Goal: Navigation & Orientation: Find specific page/section

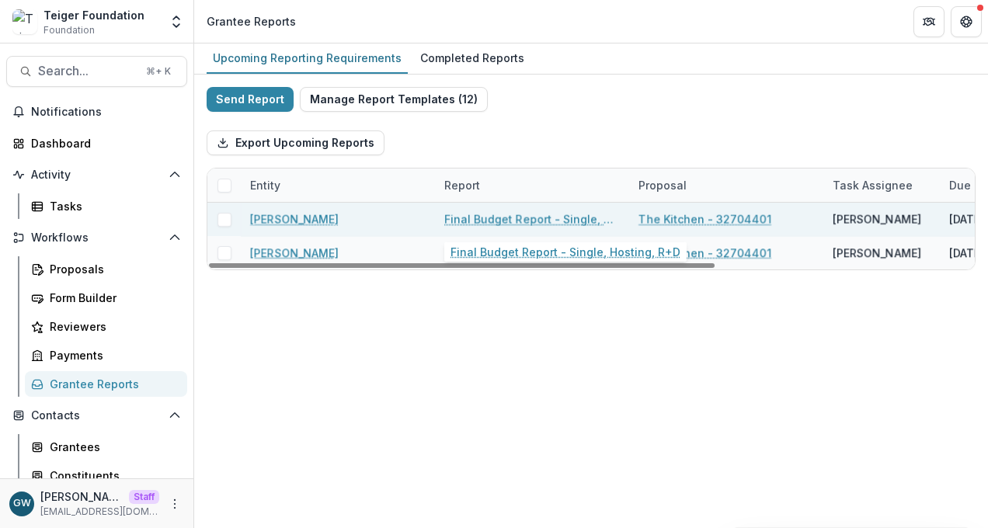
click at [510, 221] on link "Final Budget Report - Single, Hosting, R+D" at bounding box center [533, 219] width 176 height 16
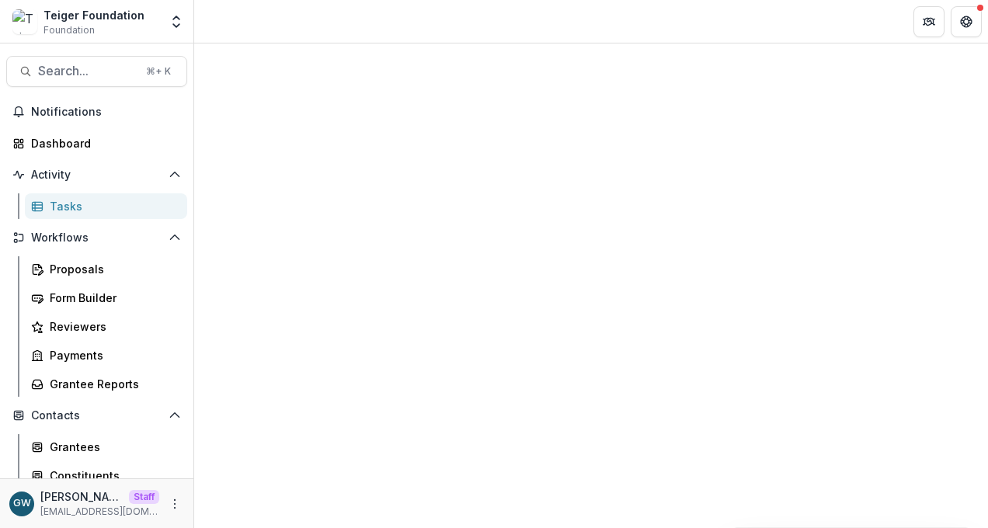
select select "********"
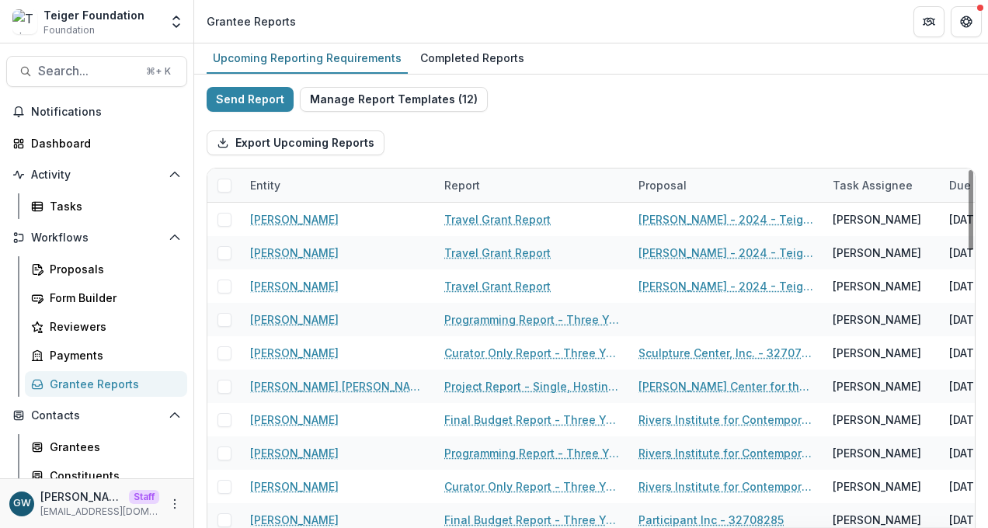
click at [311, 181] on div "Entity" at bounding box center [338, 185] width 194 height 33
click at [440, 187] on div "Report" at bounding box center [462, 185] width 54 height 16
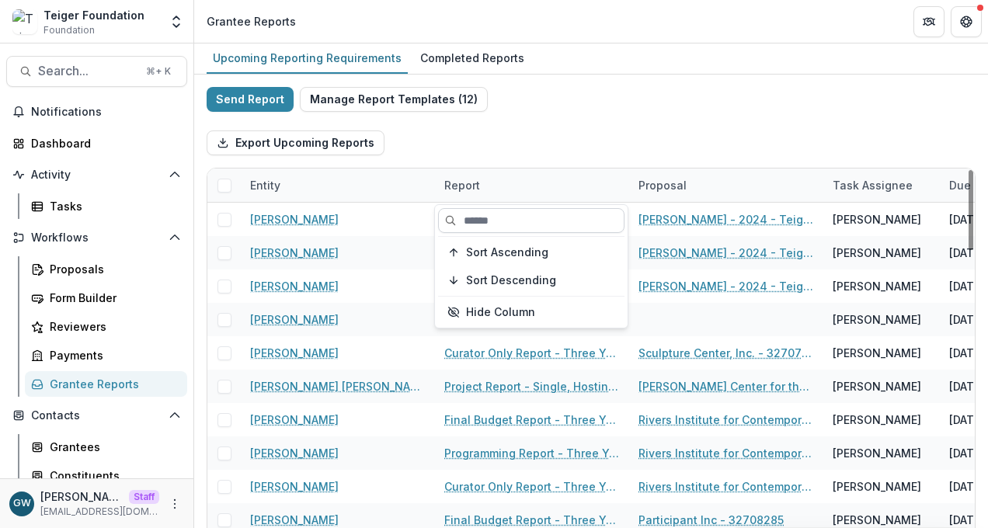
click at [487, 220] on input at bounding box center [531, 220] width 187 height 25
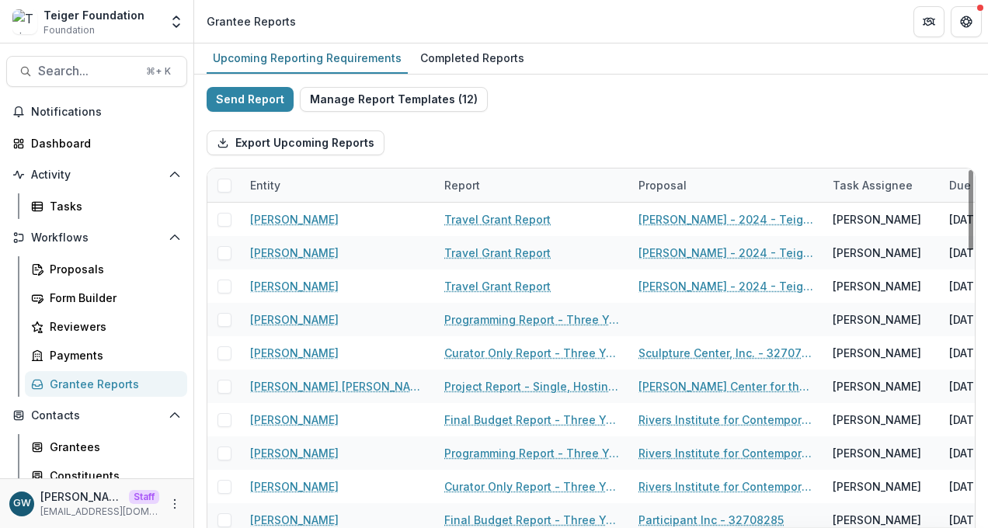
click at [347, 182] on div "Entity" at bounding box center [338, 185] width 194 height 33
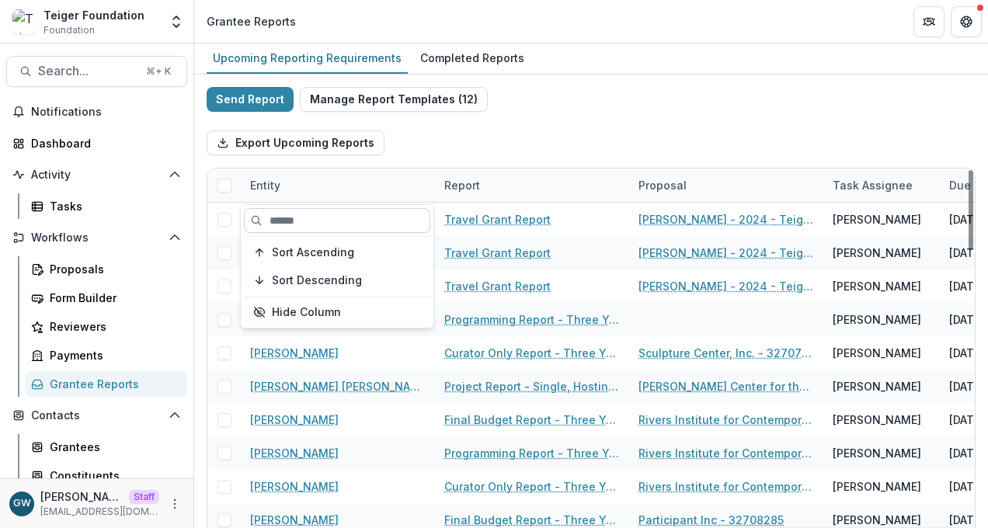
click at [317, 215] on input at bounding box center [337, 220] width 187 height 25
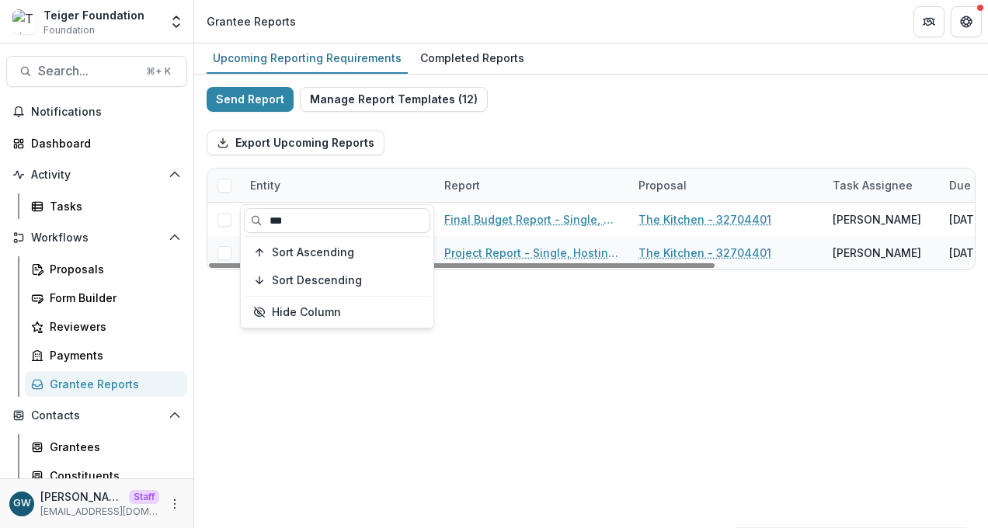
type input "***"
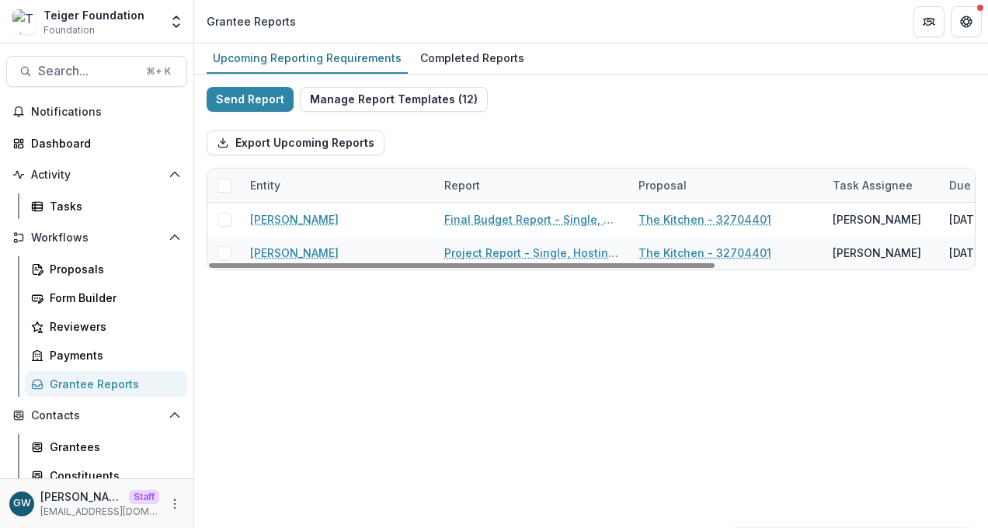
click at [640, 119] on div "Export Upcoming Reports" at bounding box center [591, 143] width 769 height 50
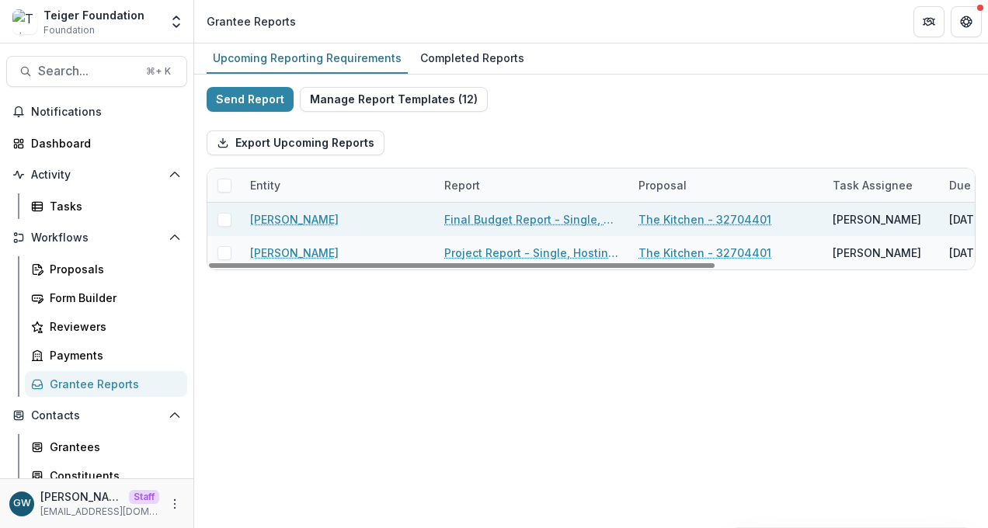
click at [581, 222] on link "Final Budget Report - Single, Hosting, R+D" at bounding box center [533, 219] width 176 height 16
select select "********"
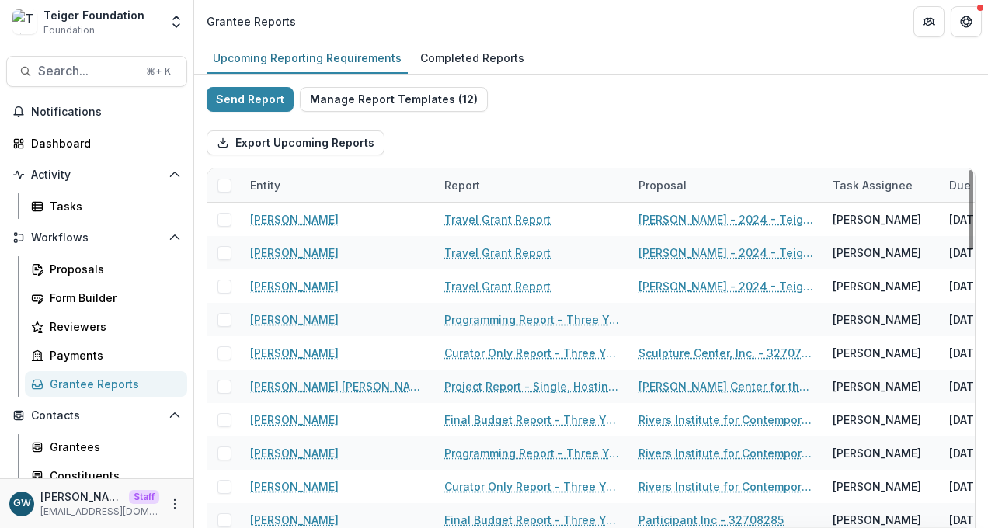
click at [308, 186] on div "Entity" at bounding box center [338, 185] width 194 height 33
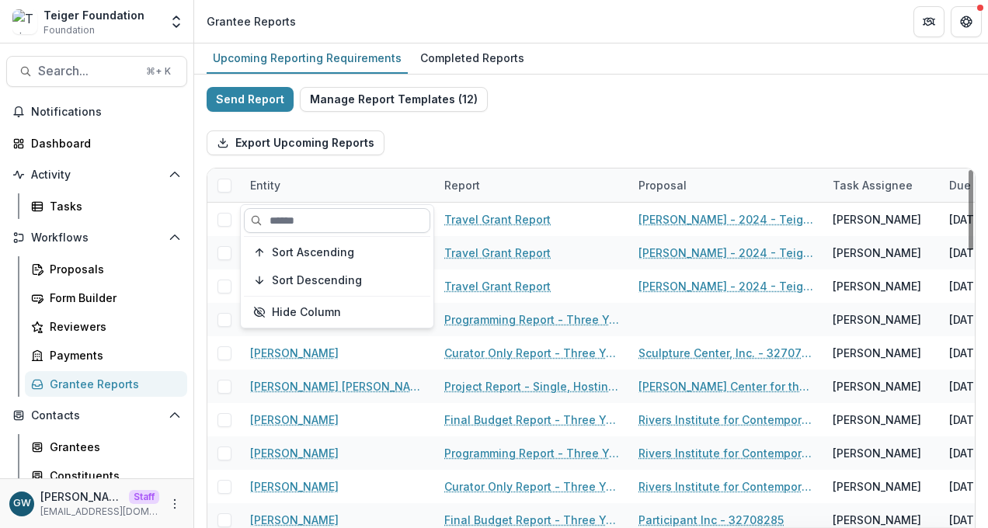
click at [315, 217] on input at bounding box center [337, 220] width 187 height 25
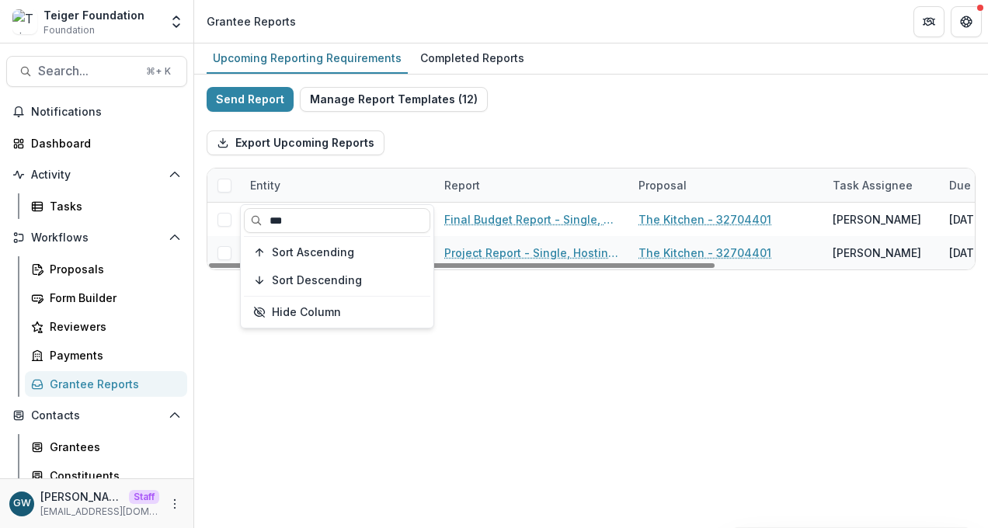
type input "***"
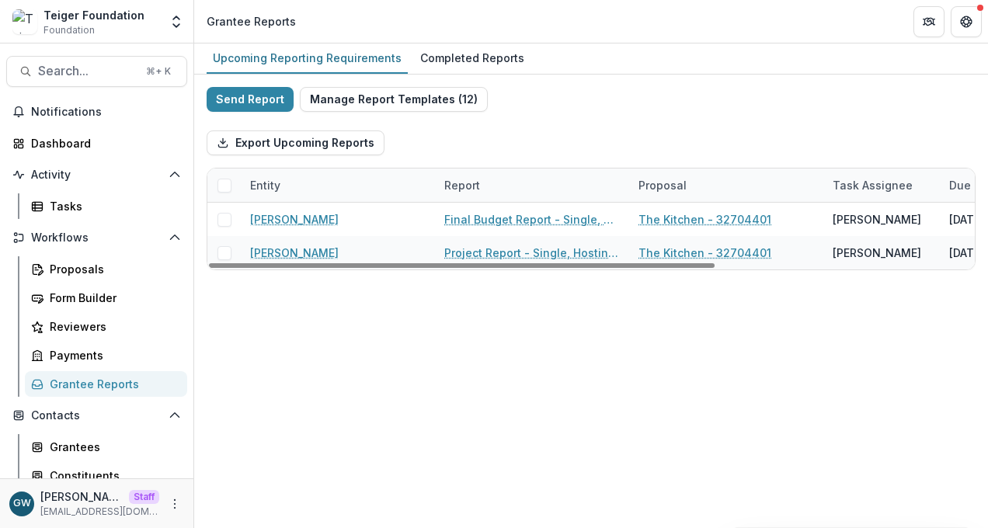
click at [605, 127] on div "Export Upcoming Reports" at bounding box center [591, 143] width 769 height 50
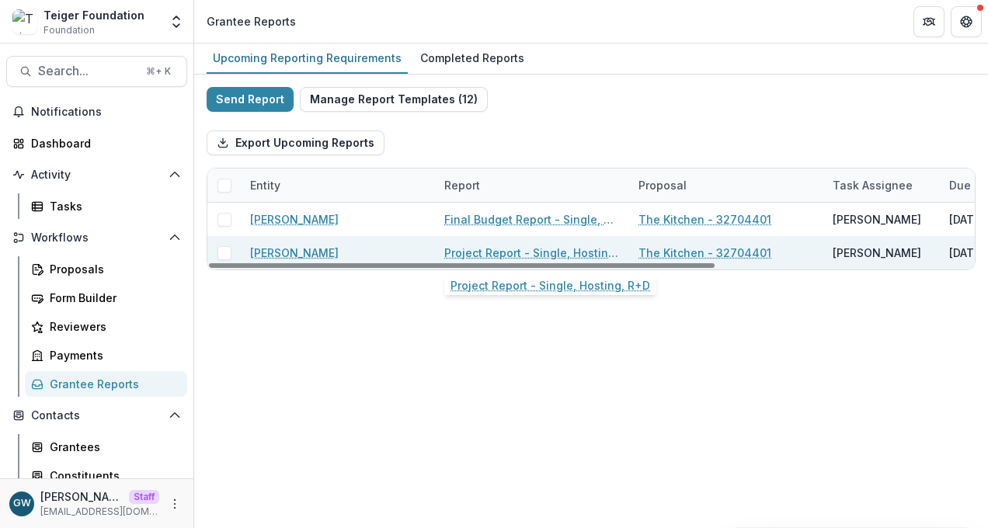
click at [469, 253] on link "Project Report - Single, Hosting, R+D" at bounding box center [533, 253] width 176 height 16
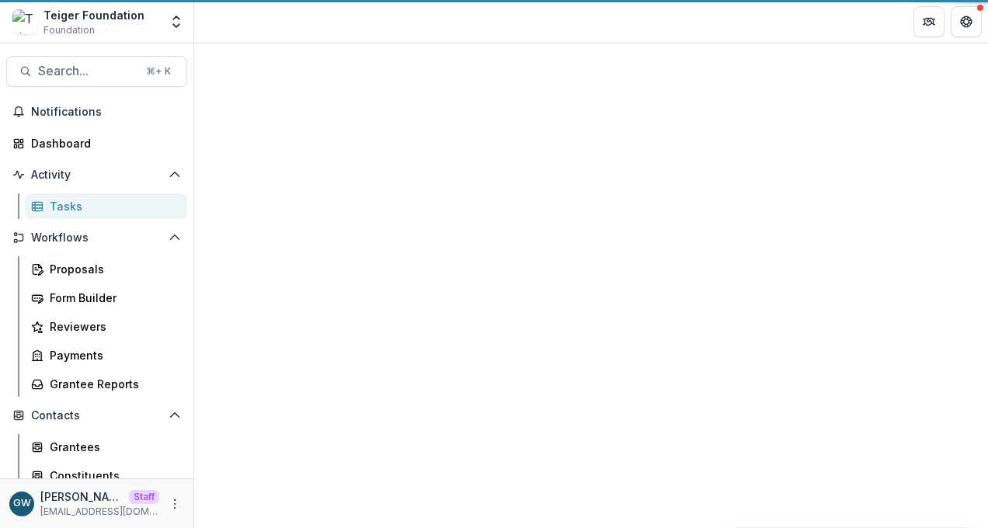
select select "********"
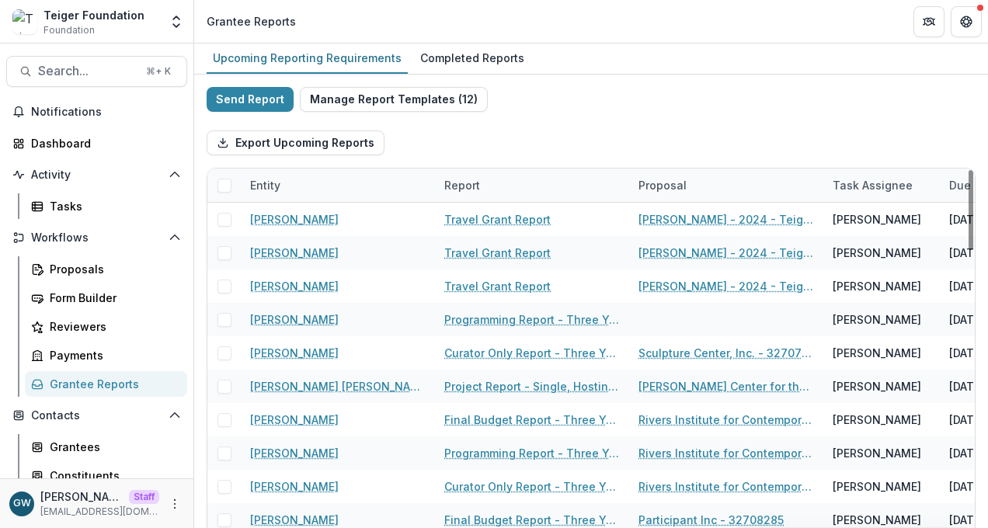
click at [299, 187] on div "Entity" at bounding box center [338, 185] width 194 height 33
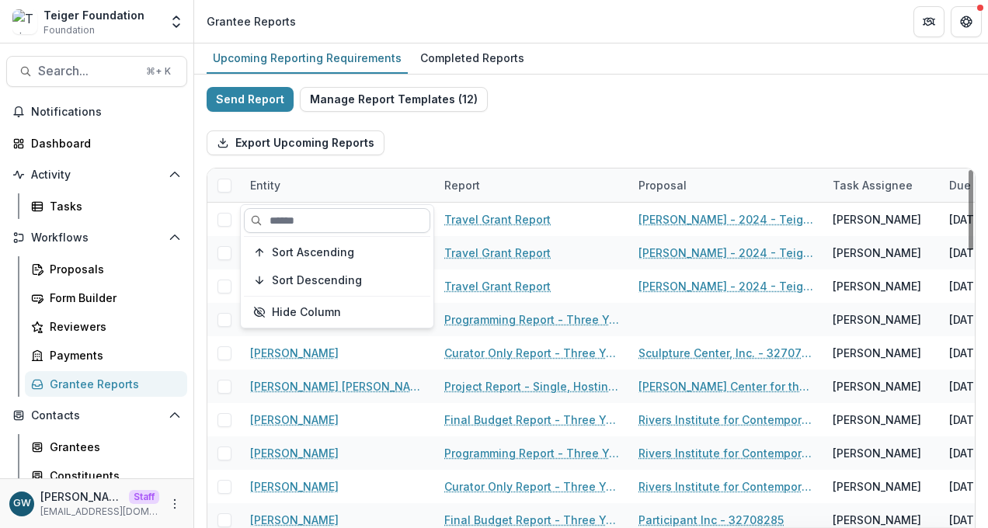
click at [323, 218] on input at bounding box center [337, 220] width 187 height 25
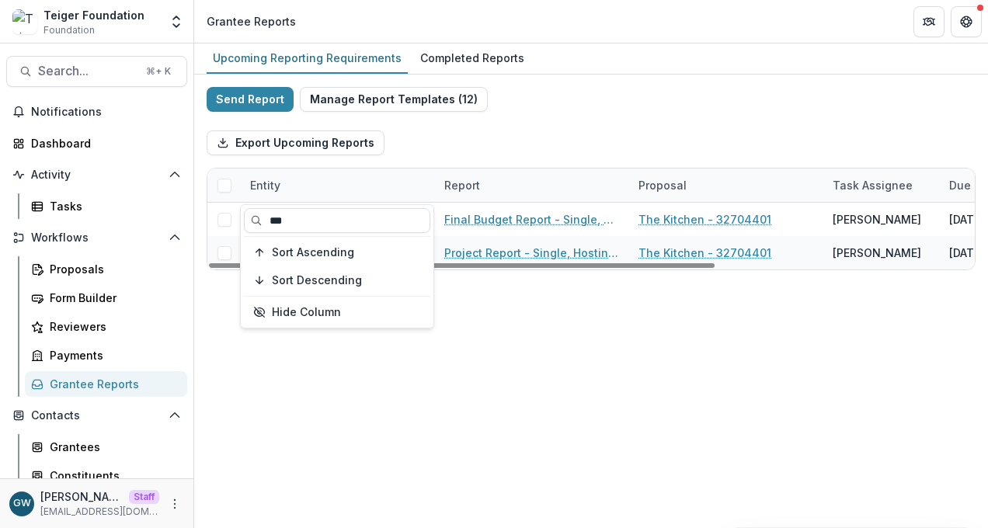
type input "***"
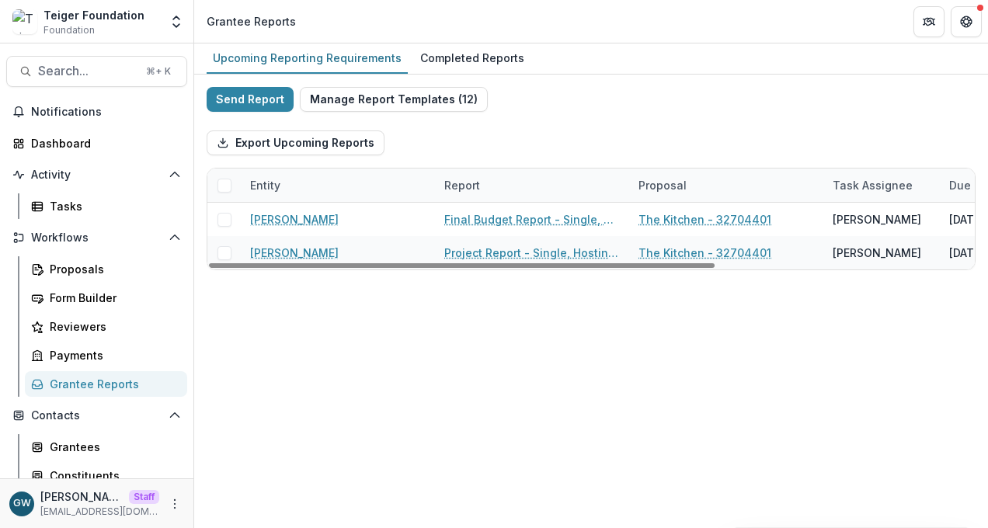
drag, startPoint x: 635, startPoint y: 129, endPoint x: 598, endPoint y: 141, distance: 38.6
click at [635, 129] on div "Export Upcoming Reports" at bounding box center [591, 143] width 769 height 50
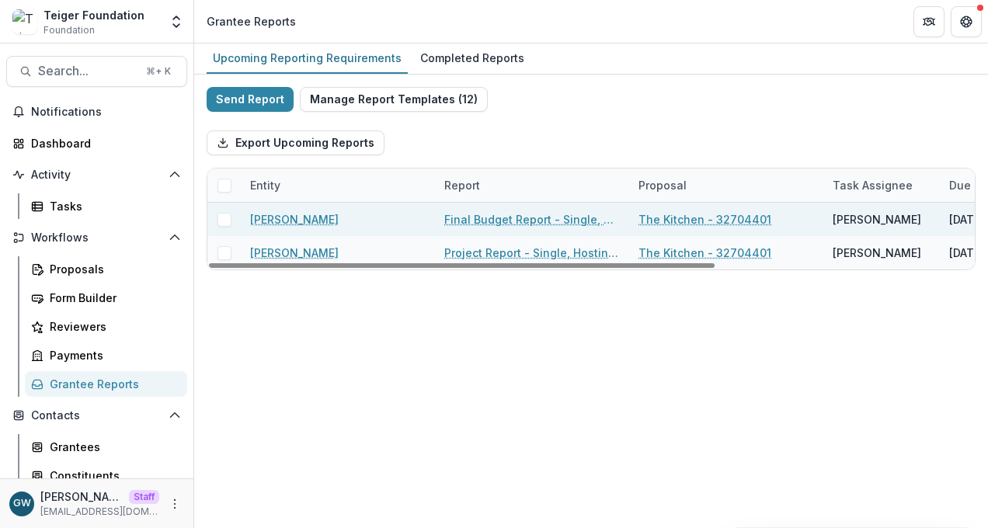
click at [298, 215] on link "[PERSON_NAME]" at bounding box center [294, 219] width 89 height 16
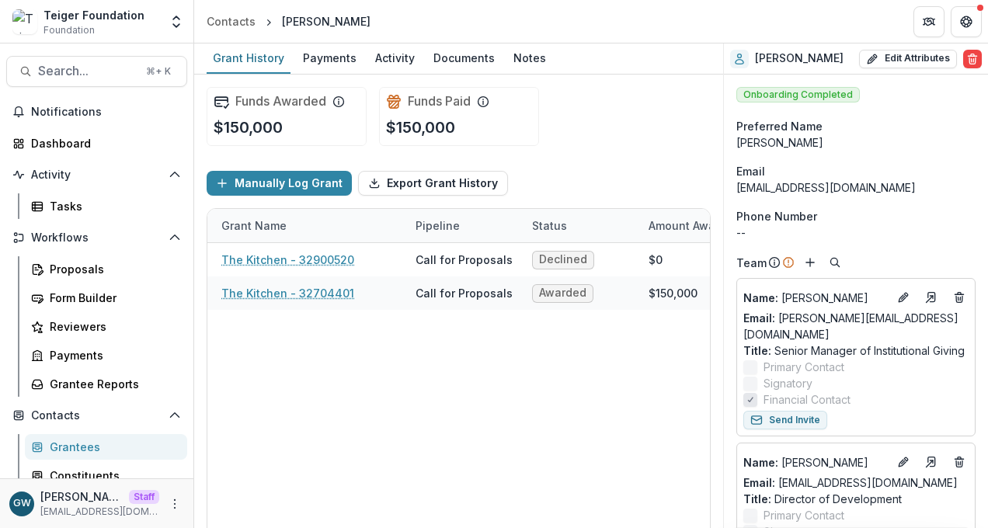
scroll to position [0, 77]
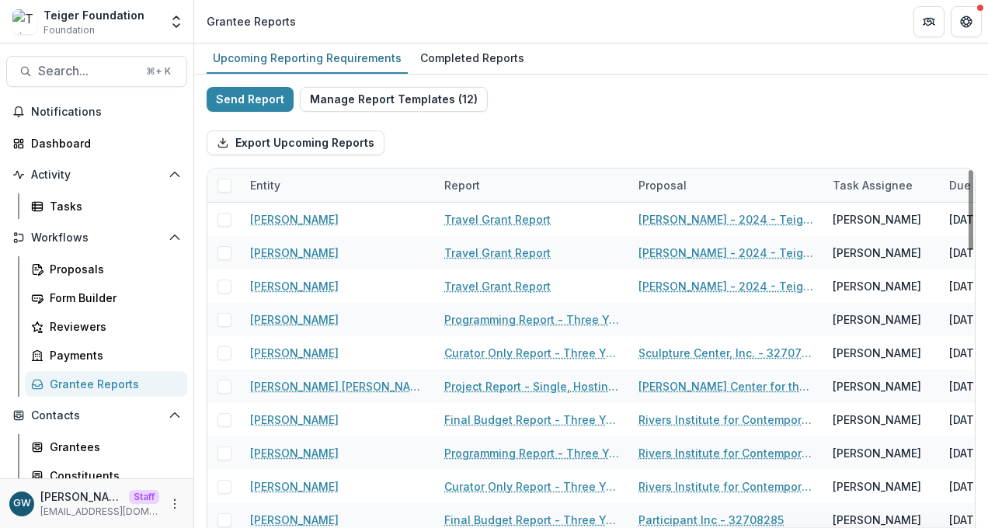
click at [336, 180] on div "Entity" at bounding box center [338, 185] width 194 height 33
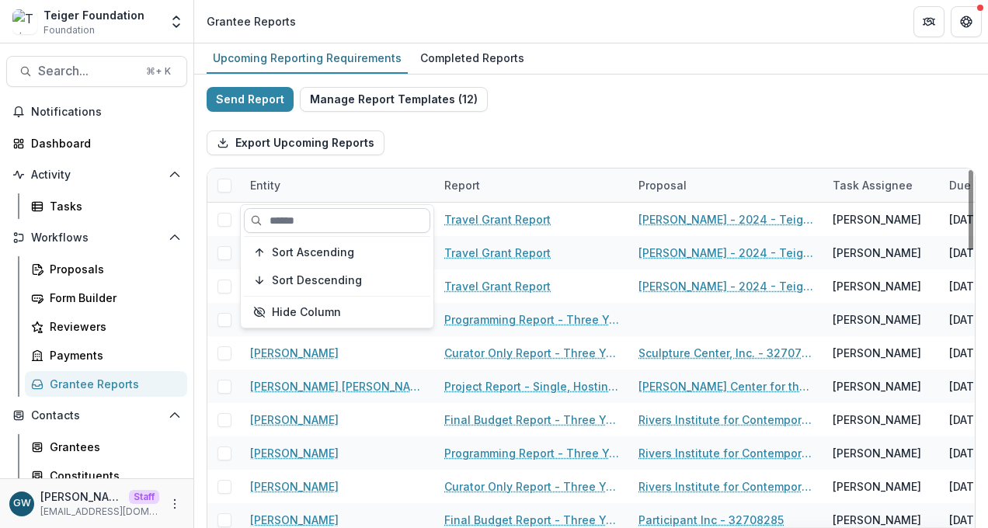
click at [329, 225] on input at bounding box center [337, 220] width 187 height 25
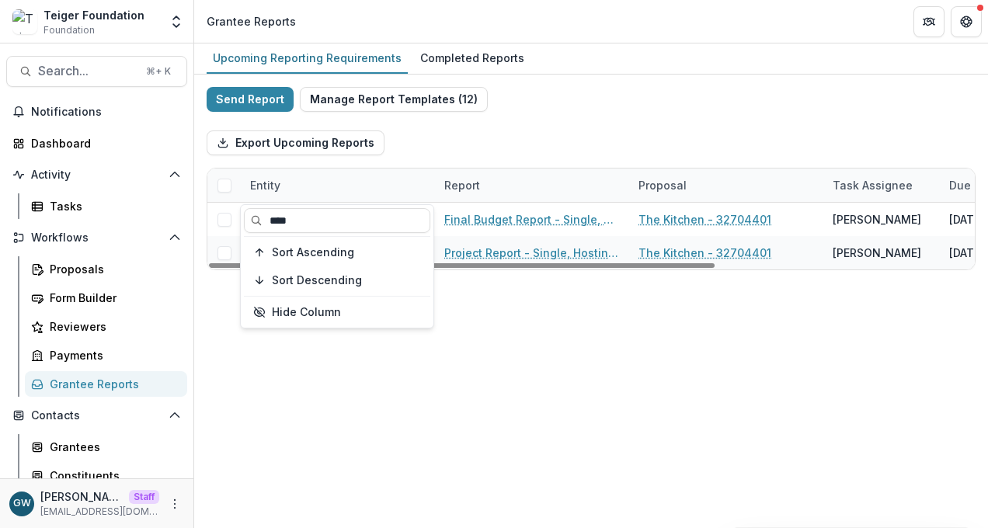
type input "****"
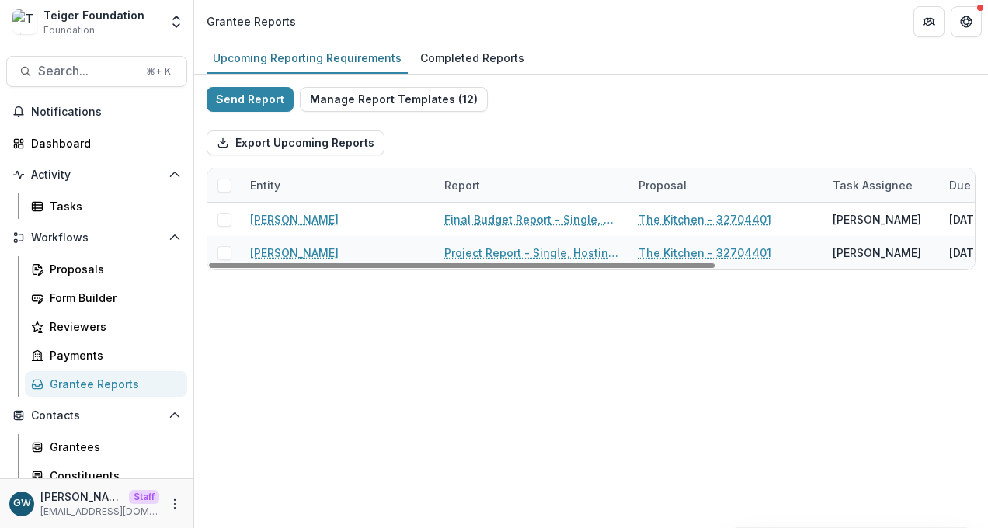
click at [555, 131] on div "Export Upcoming Reports" at bounding box center [591, 143] width 769 height 50
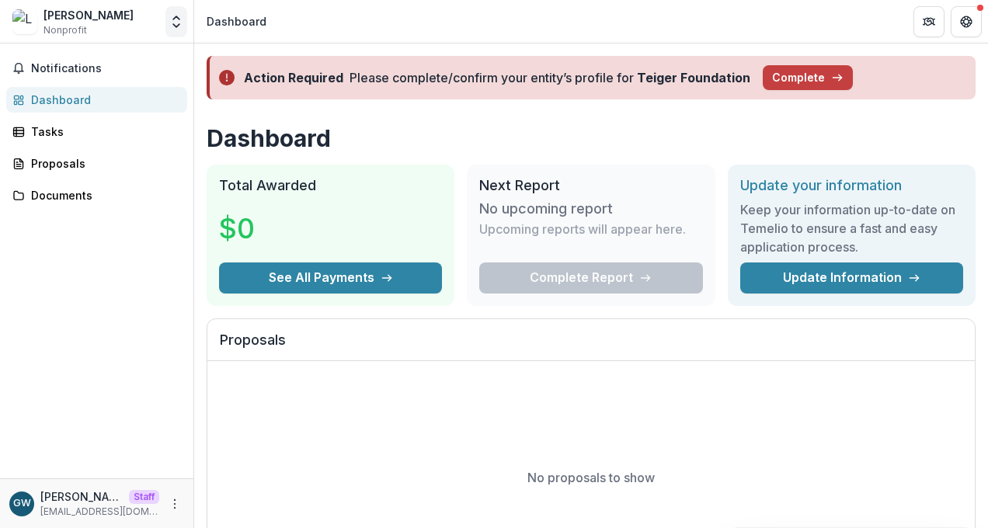
click at [173, 23] on icon "Open entity switcher" at bounding box center [177, 22] width 16 height 16
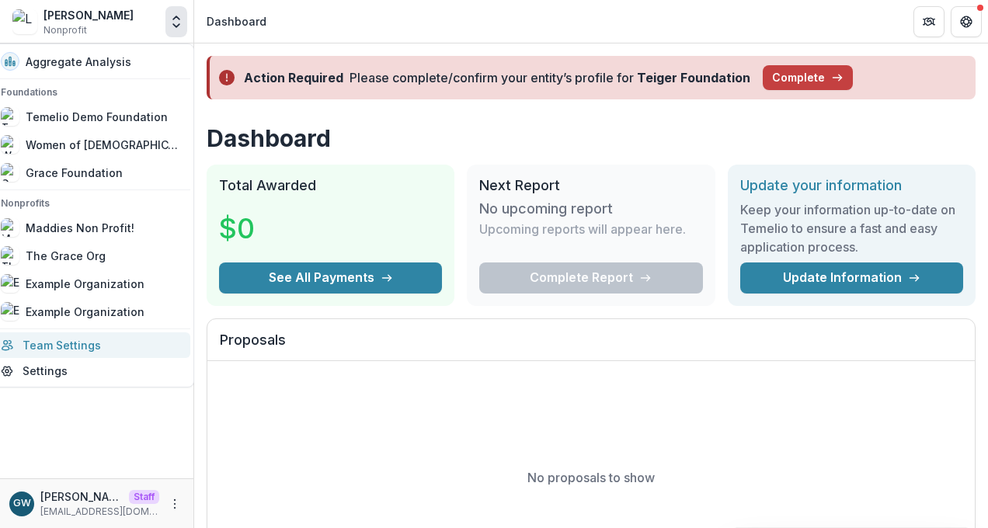
click at [77, 344] on link "Team Settings" at bounding box center [90, 346] width 199 height 26
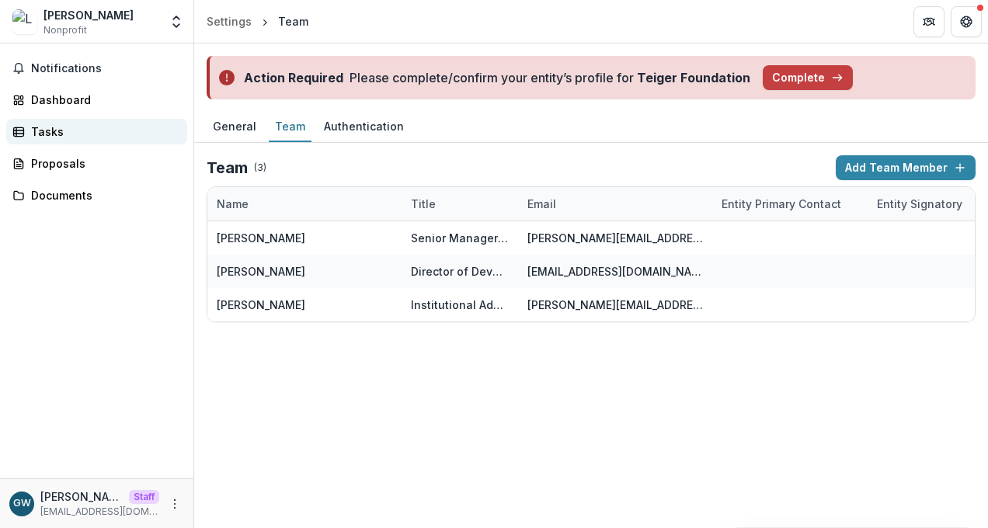
click at [61, 130] on div "Tasks" at bounding box center [103, 132] width 144 height 16
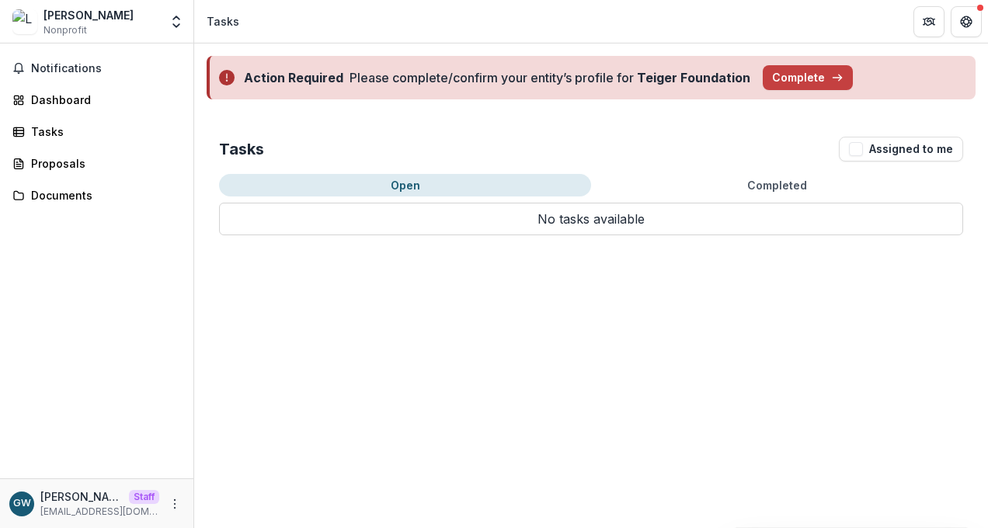
click at [682, 185] on button "Completed" at bounding box center [777, 185] width 372 height 23
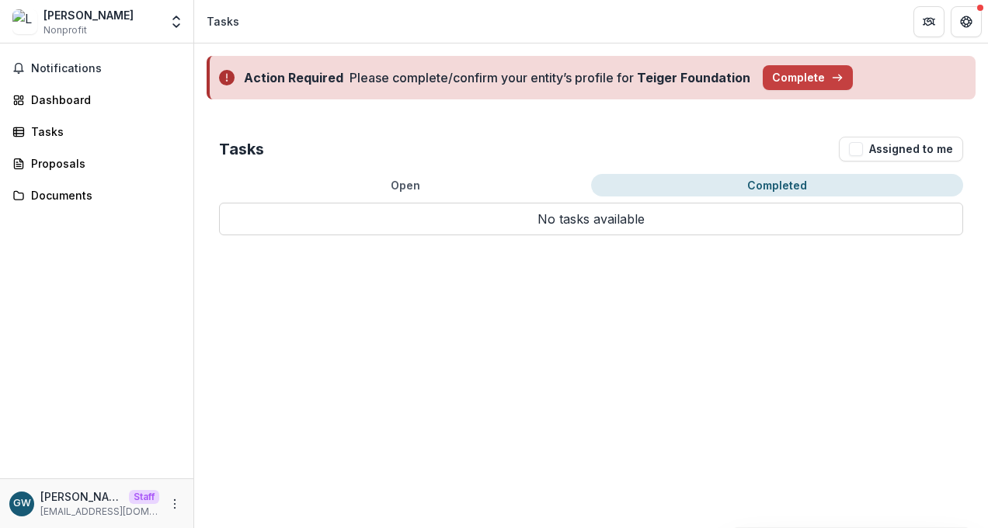
click at [500, 181] on button "Open" at bounding box center [405, 185] width 372 height 23
click at [733, 187] on button "Completed" at bounding box center [777, 185] width 372 height 23
click at [675, 306] on div "Action Required Please complete/confirm your entity’s profile for Teiger Founda…" at bounding box center [591, 286] width 794 height 485
click at [88, 168] on div "Proposals" at bounding box center [103, 163] width 144 height 16
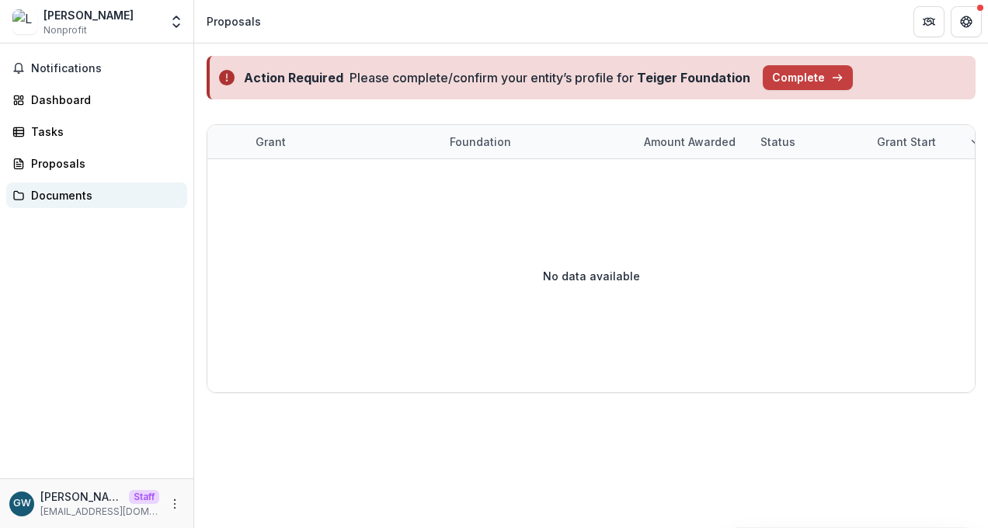
click at [89, 185] on link "Documents" at bounding box center [96, 196] width 181 height 26
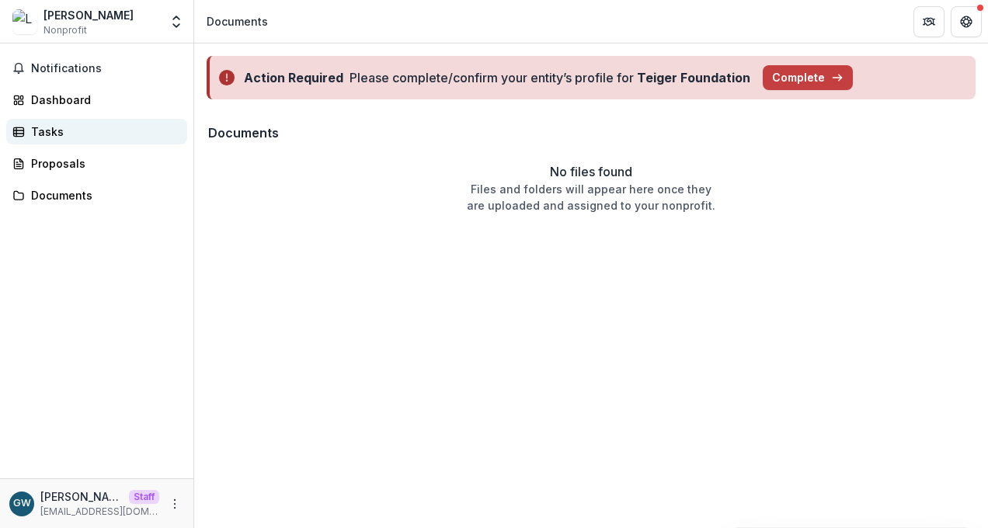
click at [40, 125] on div "Tasks" at bounding box center [103, 132] width 144 height 16
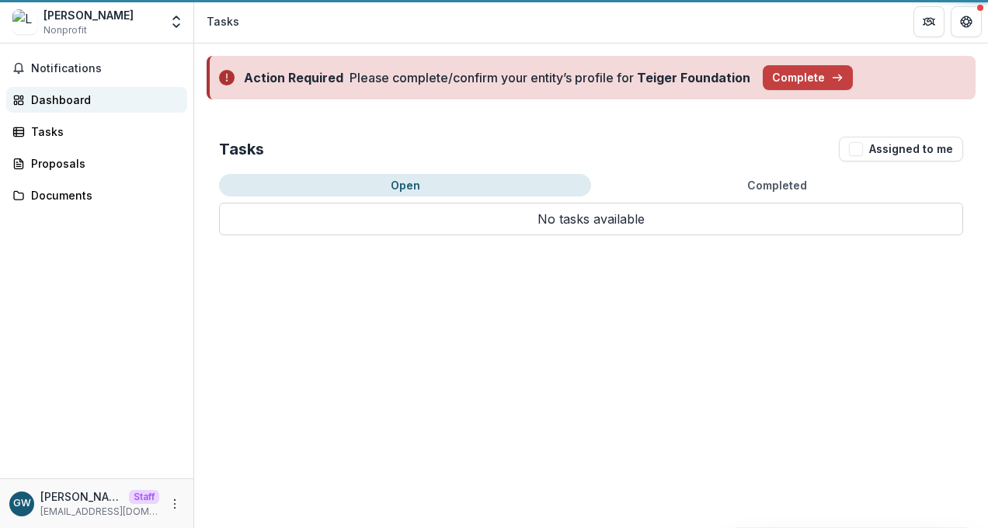
click at [69, 101] on div "Dashboard" at bounding box center [103, 100] width 144 height 16
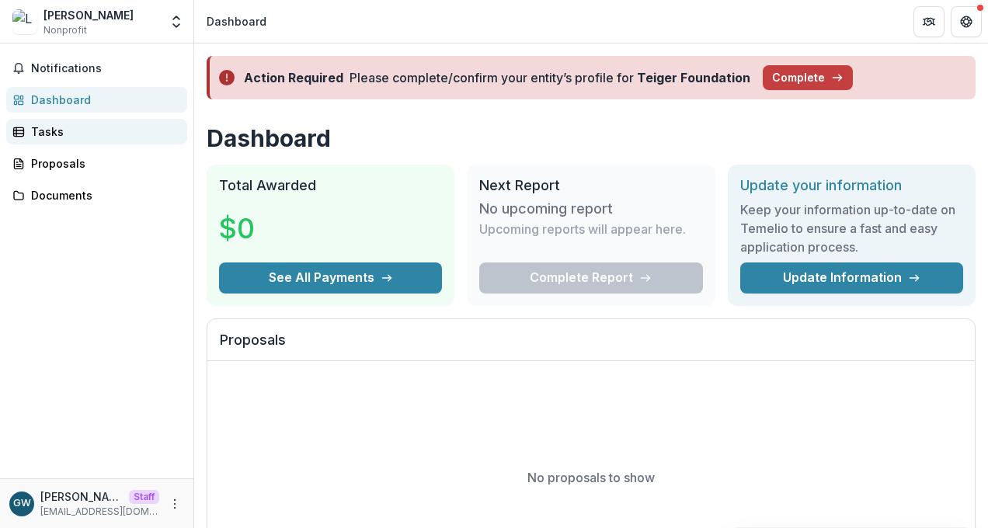
click at [60, 124] on div "Tasks" at bounding box center [103, 132] width 144 height 16
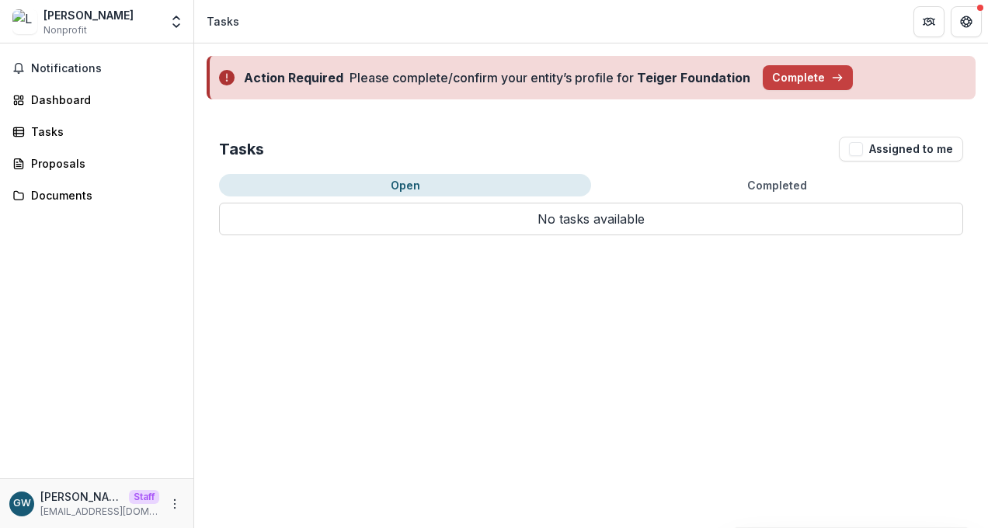
click at [635, 173] on div "Tasks Assigned to me Open Completed No tasks available No tasks available" at bounding box center [591, 186] width 794 height 148
click at [647, 194] on button "Completed" at bounding box center [777, 185] width 372 height 23
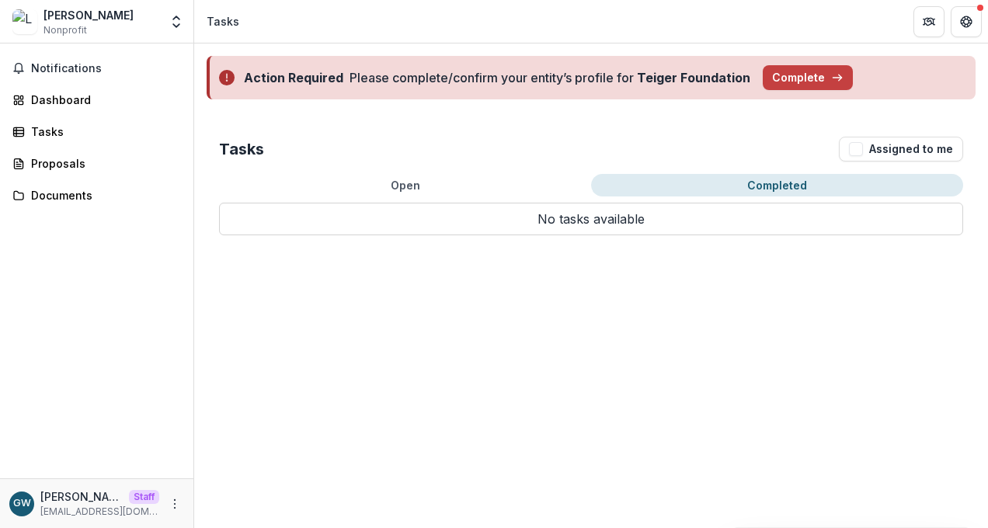
click at [497, 182] on button "Open" at bounding box center [405, 185] width 372 height 23
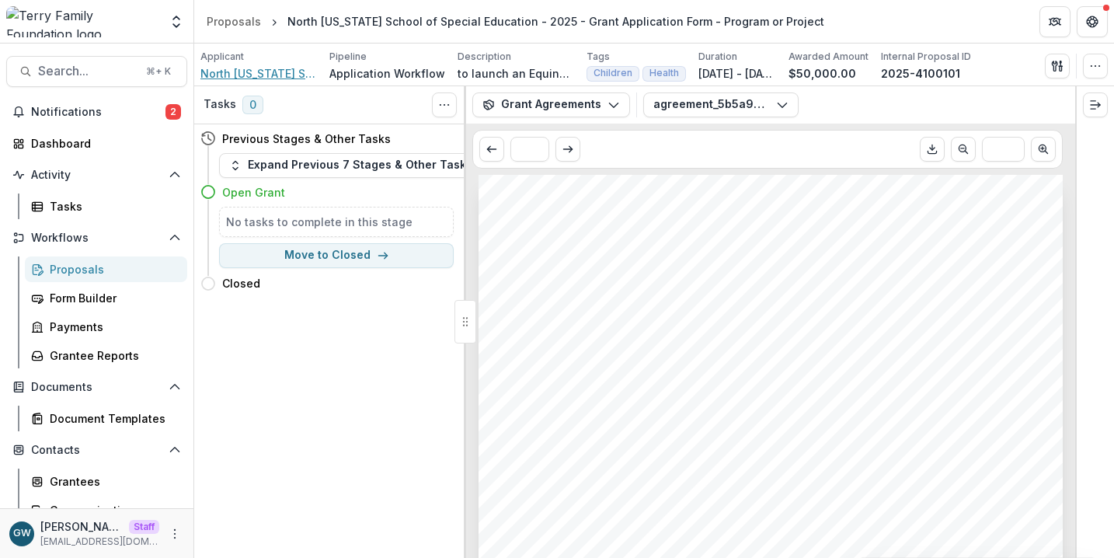
click at [270, 76] on span "North Florida School of Special Education" at bounding box center [258, 73] width 117 height 16
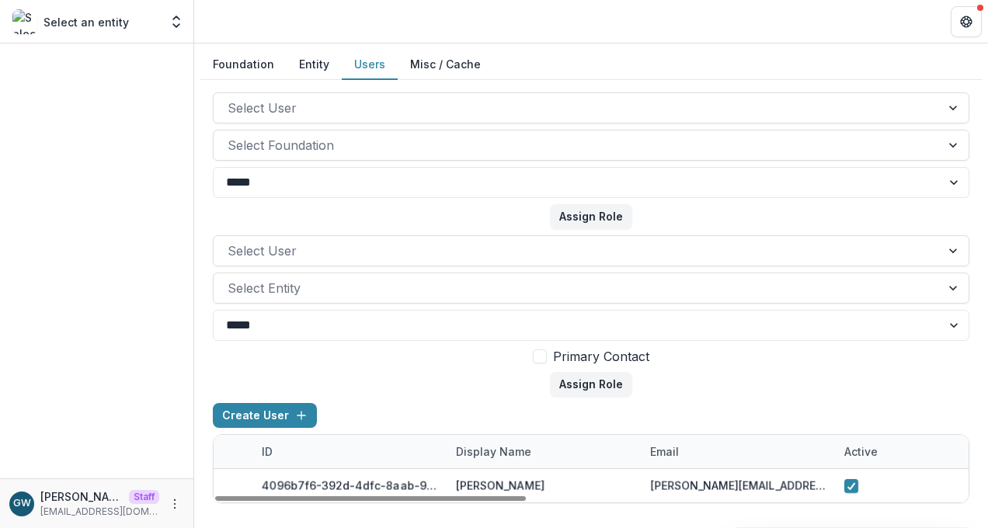
scroll to position [0, 1071]
